Goal: Find contact information: Find contact information

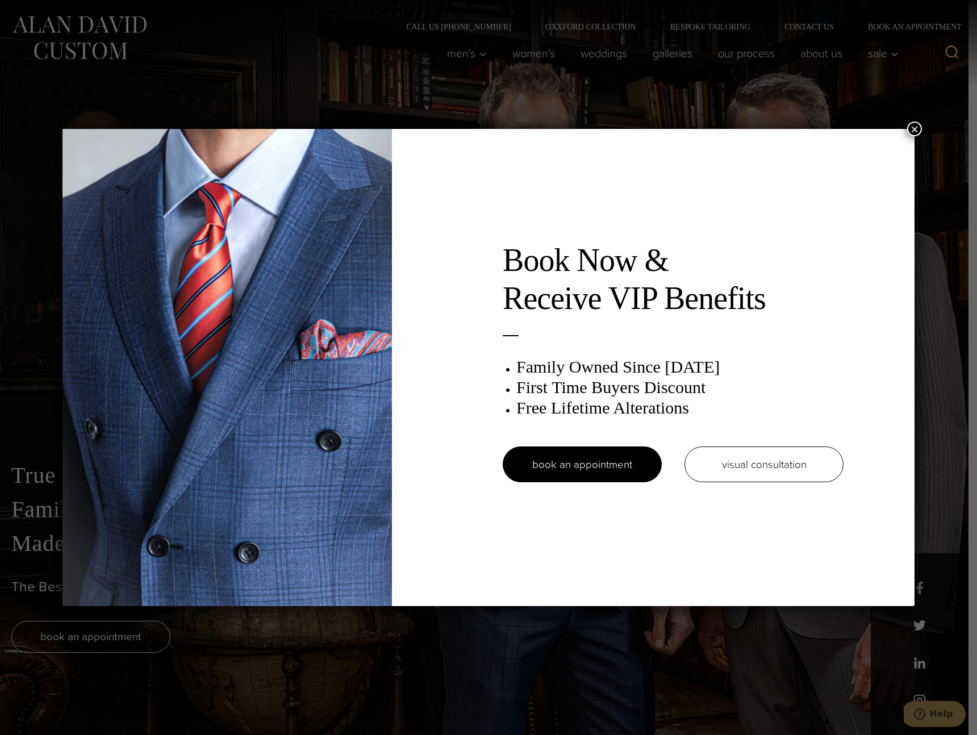
click at [913, 128] on button "×" at bounding box center [914, 129] width 15 height 15
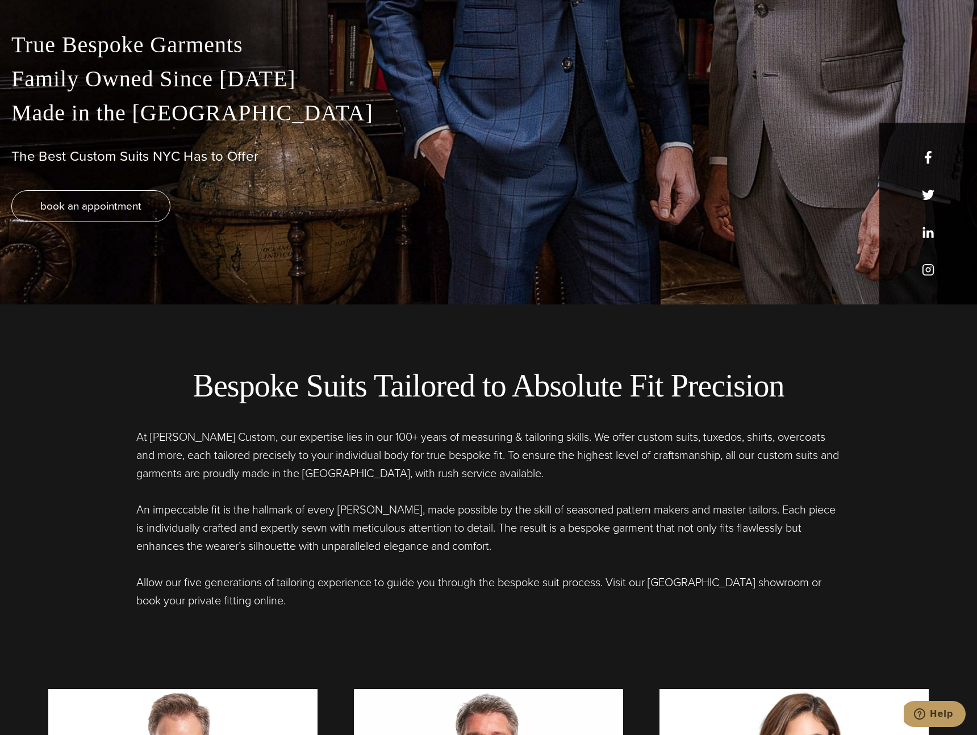
scroll to position [573, 0]
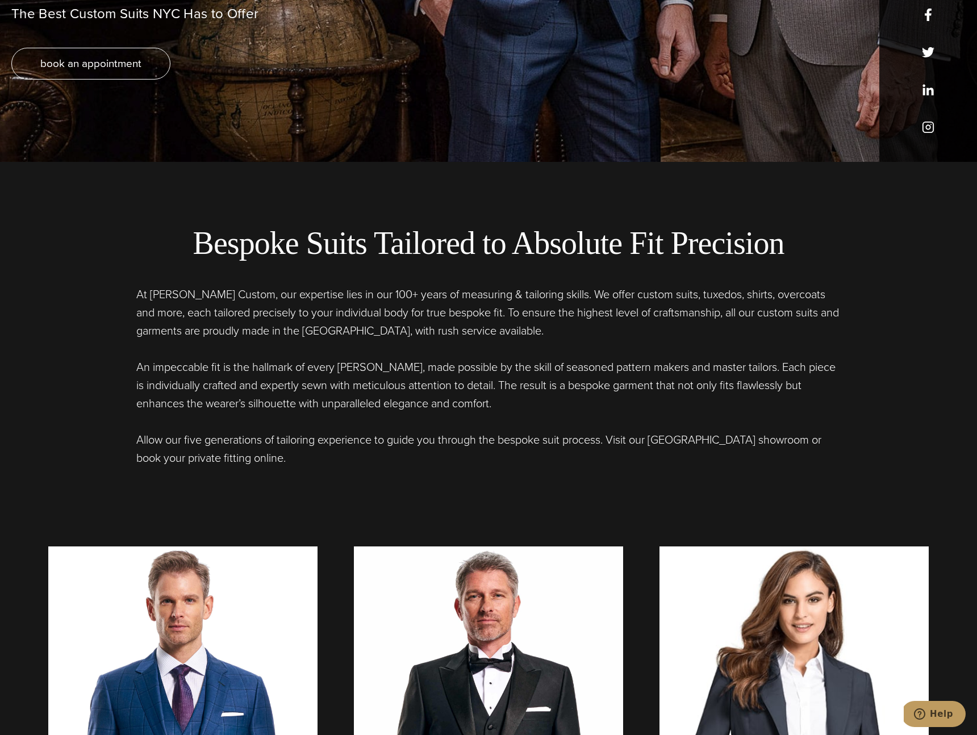
click at [928, 19] on h1 "The Best Custom Suits NYC Has to Offer" at bounding box center [488, 14] width 954 height 16
click at [933, 9] on h1 "The Best Custom Suits NYC Has to Offer" at bounding box center [488, 14] width 954 height 16
click at [923, 20] on h1 "The Best Custom Suits NYC Has to Offer" at bounding box center [488, 14] width 954 height 16
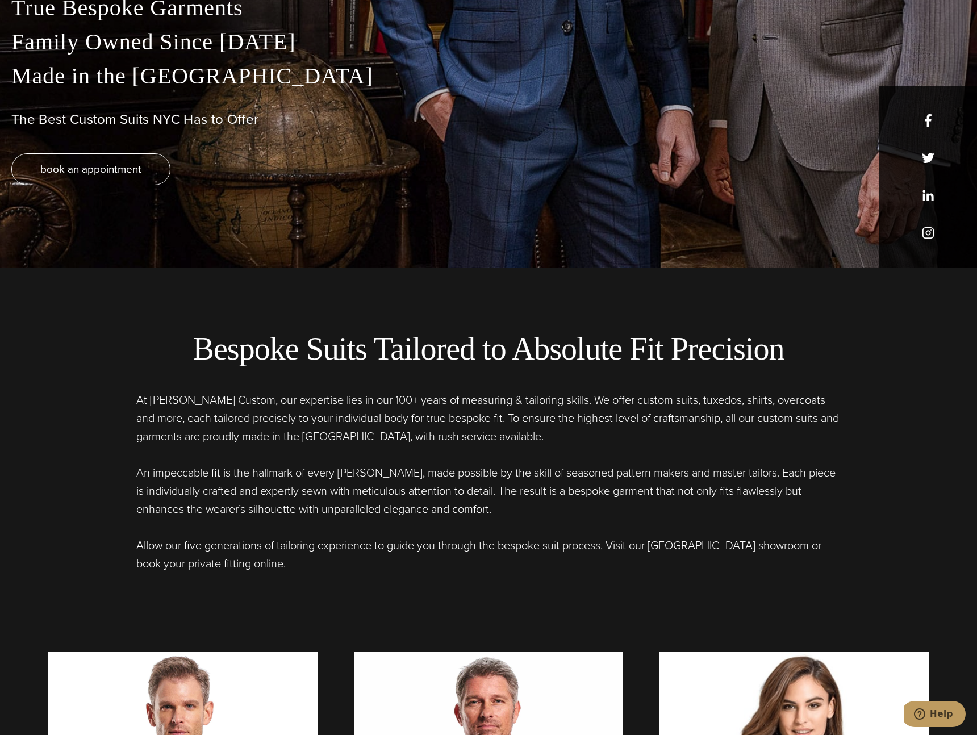
scroll to position [91, 0]
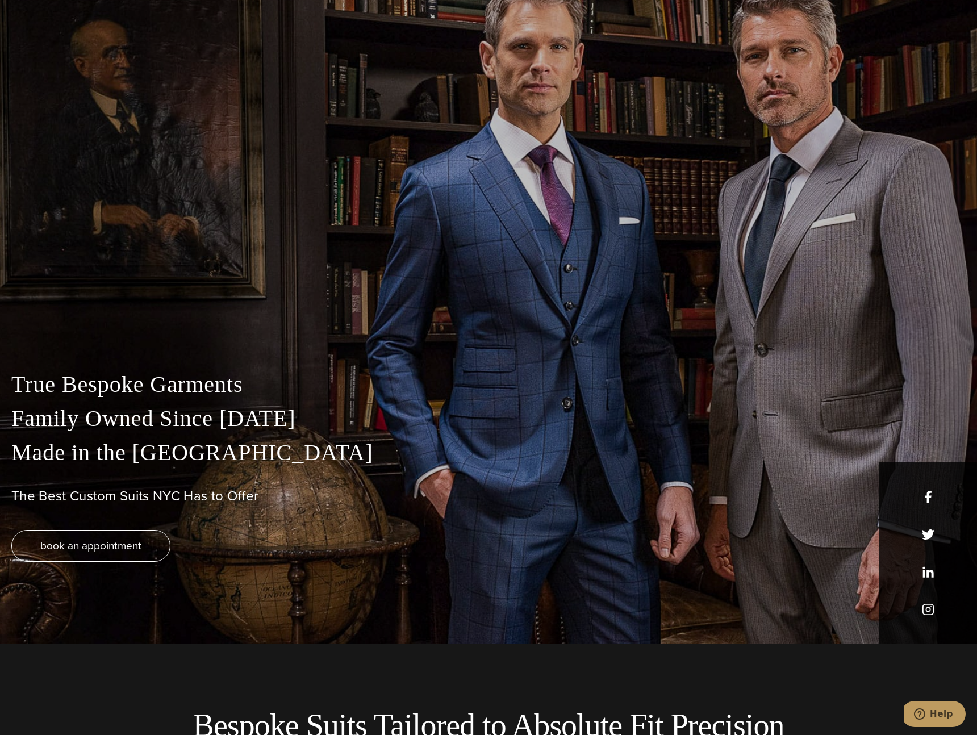
click at [931, 509] on div "True Bespoke Garments Family Owned Since 1913 Made in the United States The Bes…" at bounding box center [488, 505] width 977 height 277
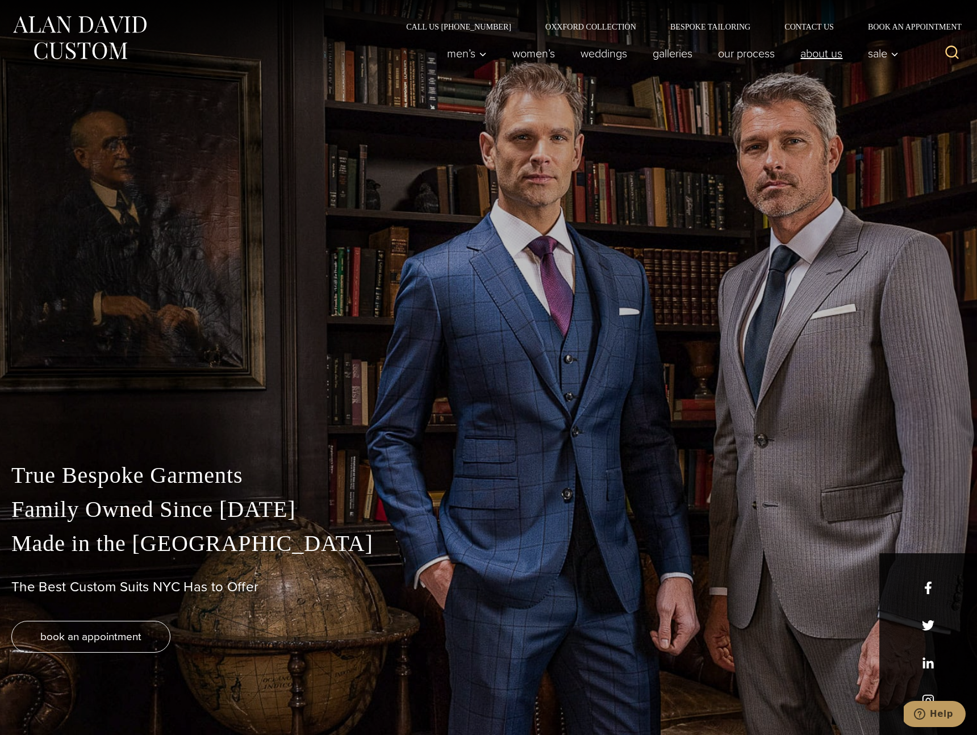
click at [839, 53] on link "About Us" at bounding box center [822, 53] width 68 height 23
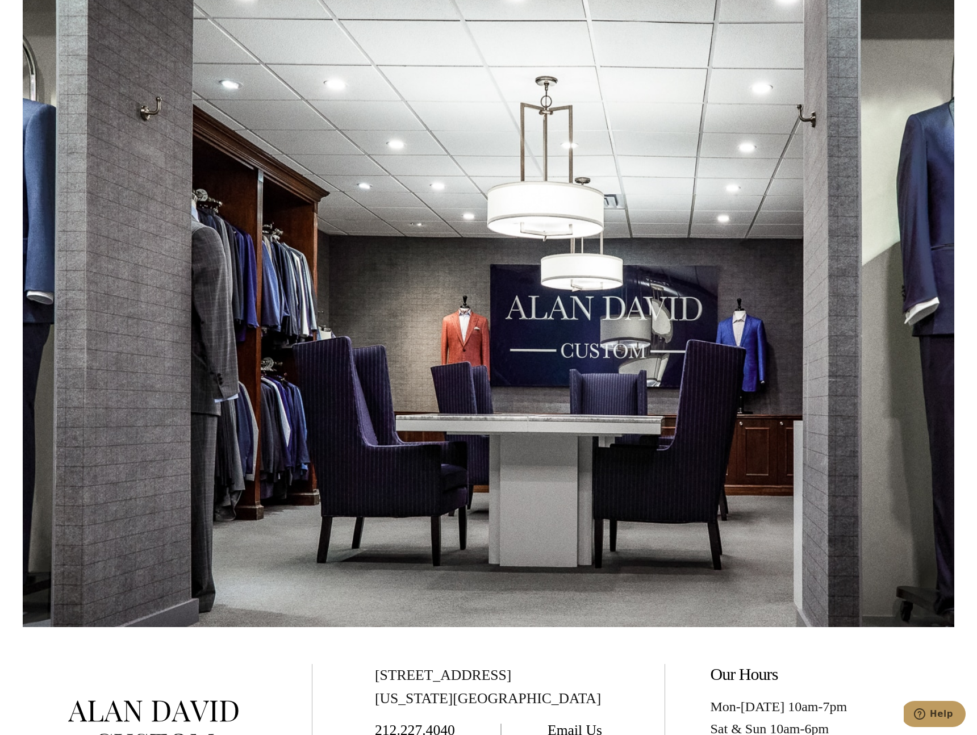
scroll to position [5388, 0]
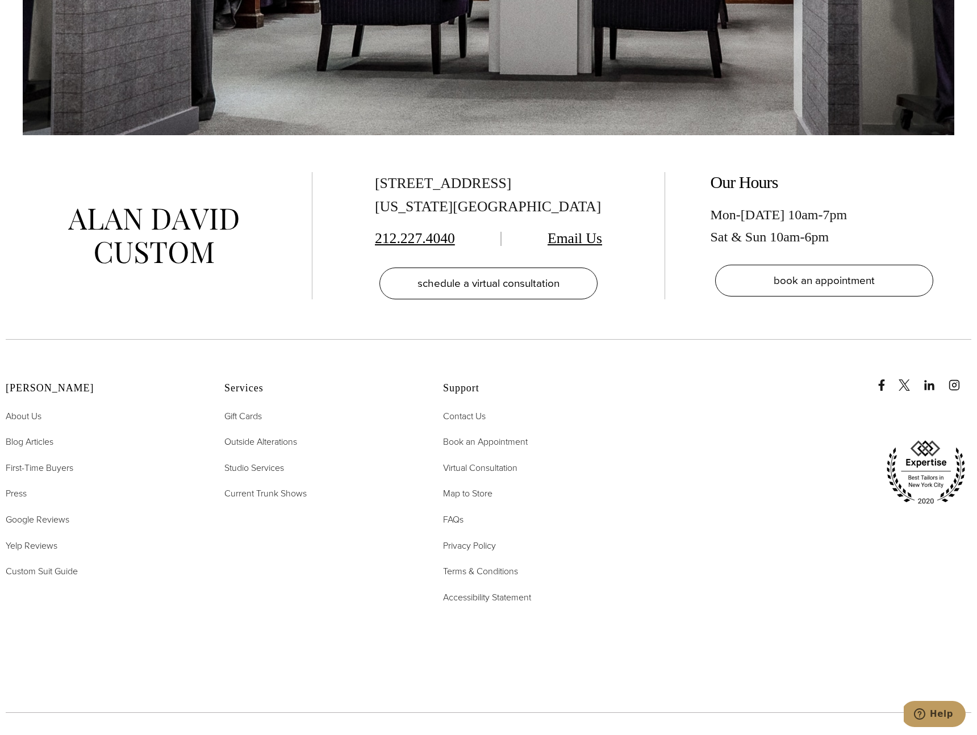
click at [570, 230] on link "Email Us" at bounding box center [574, 238] width 55 height 16
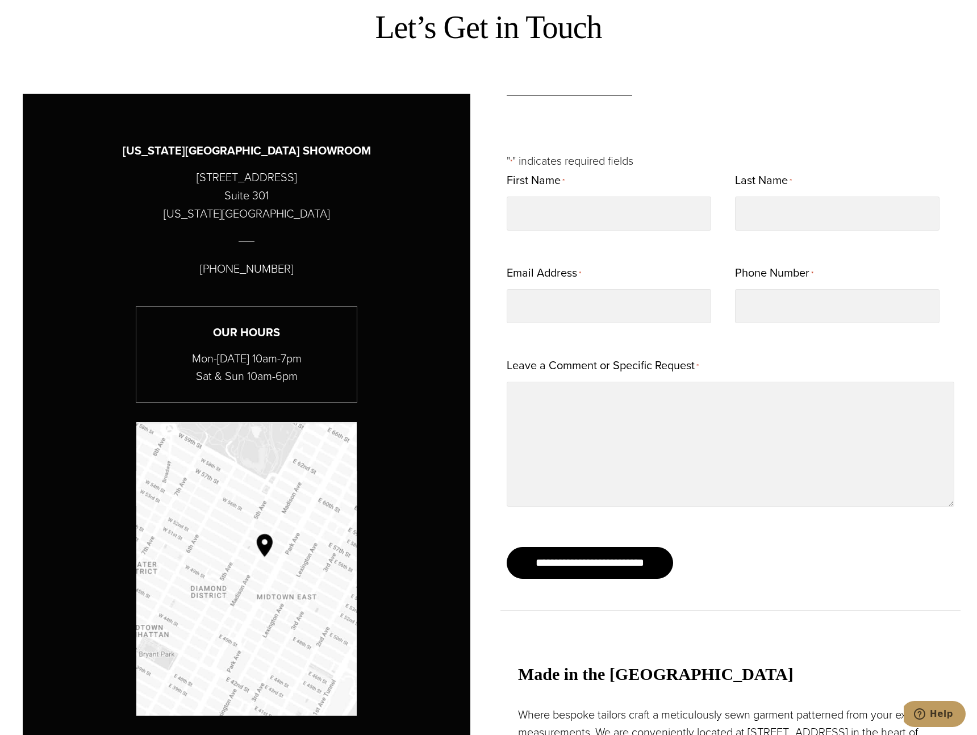
scroll to position [976, 0]
